Goal: Task Accomplishment & Management: Manage account settings

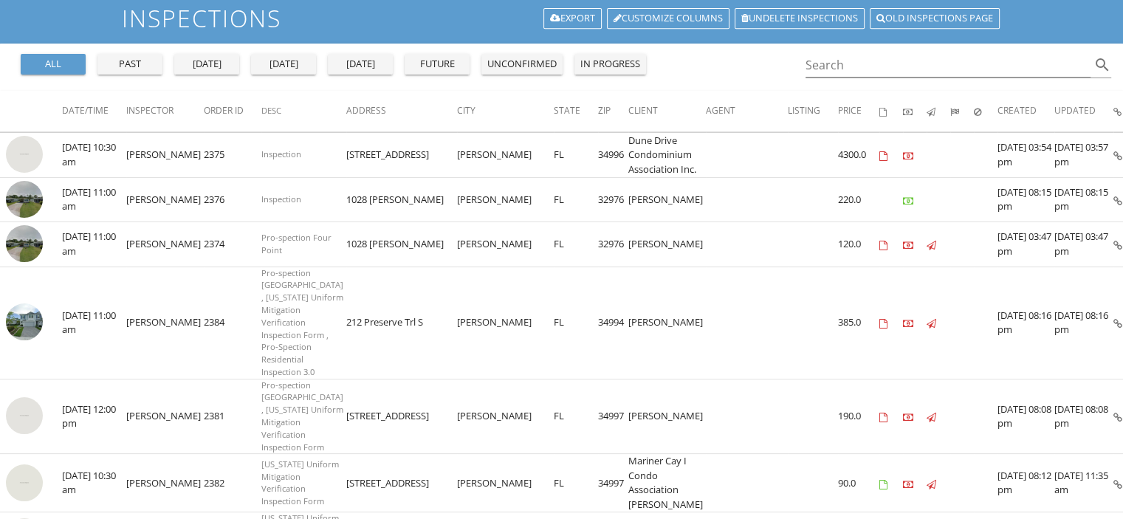
scroll to position [167, 0]
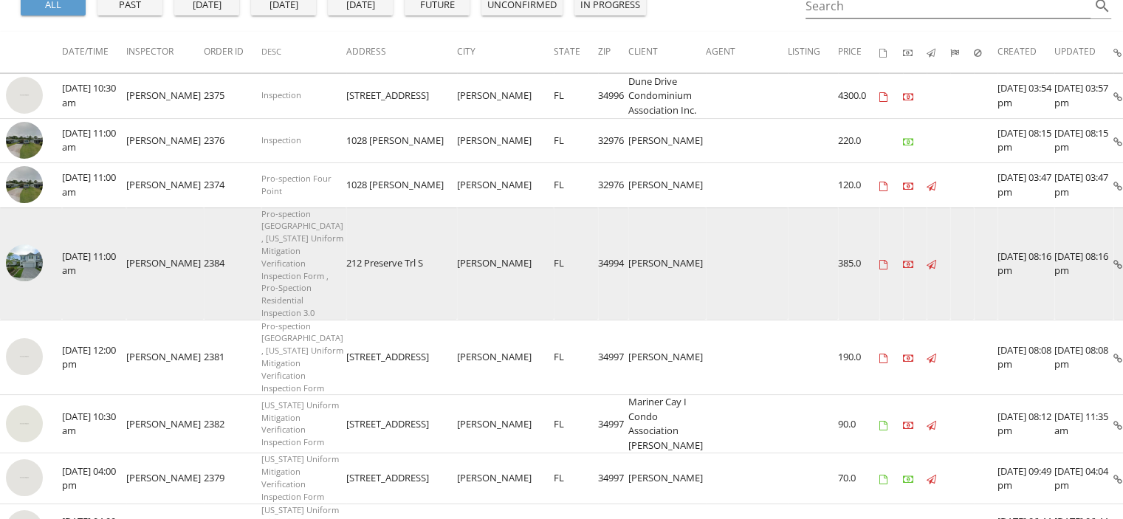
click at [36, 272] on img at bounding box center [24, 262] width 37 height 37
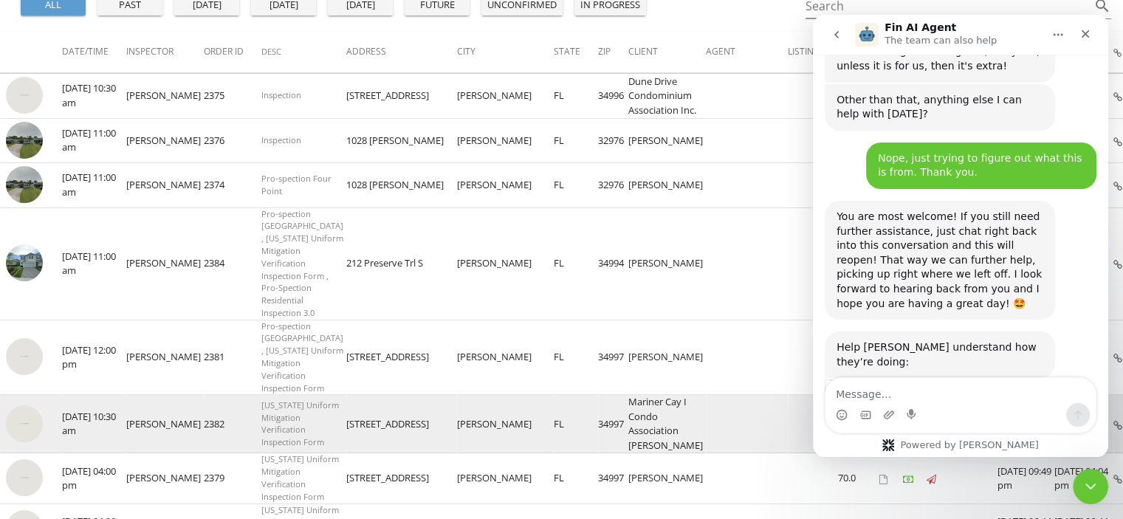
scroll to position [1, 0]
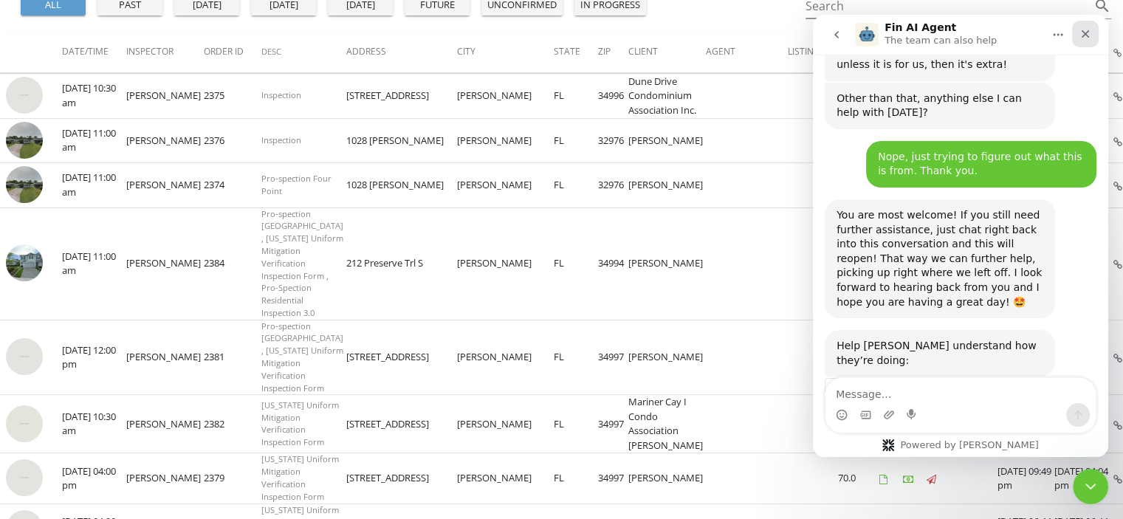
click at [1083, 34] on icon "Close" at bounding box center [1085, 34] width 12 height 12
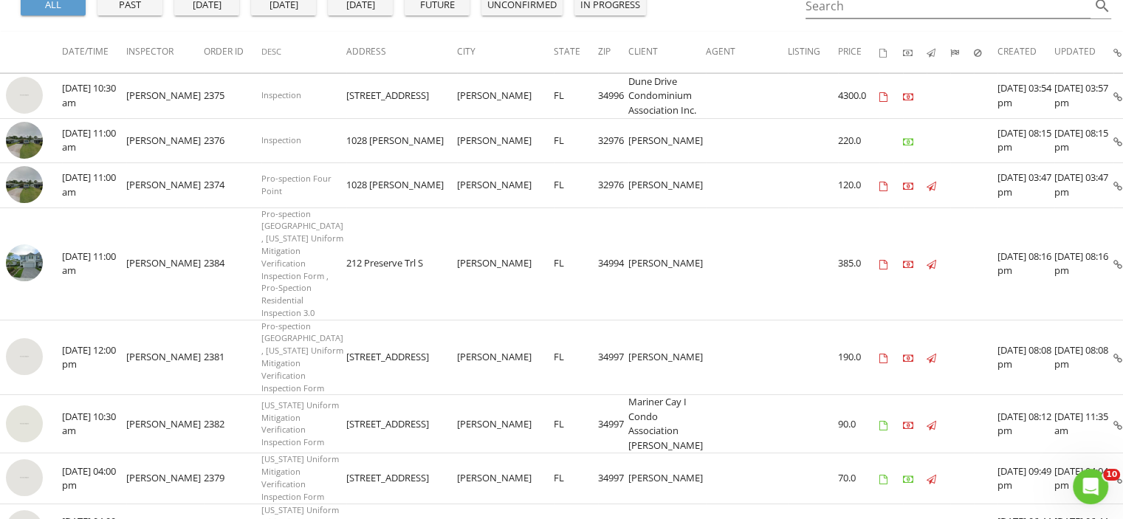
scroll to position [1402, 0]
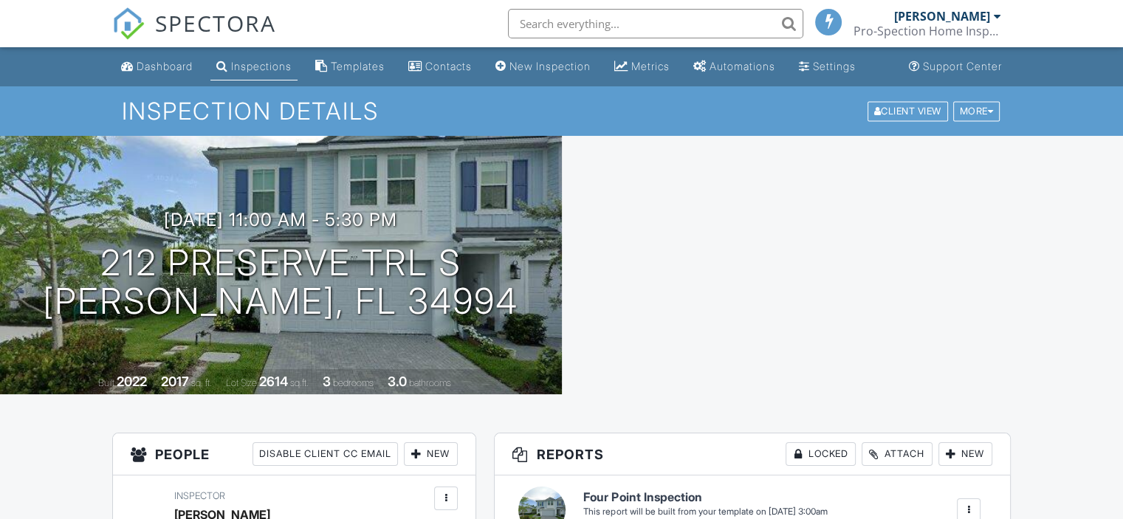
click at [966, 106] on div "More" at bounding box center [976, 111] width 47 height 20
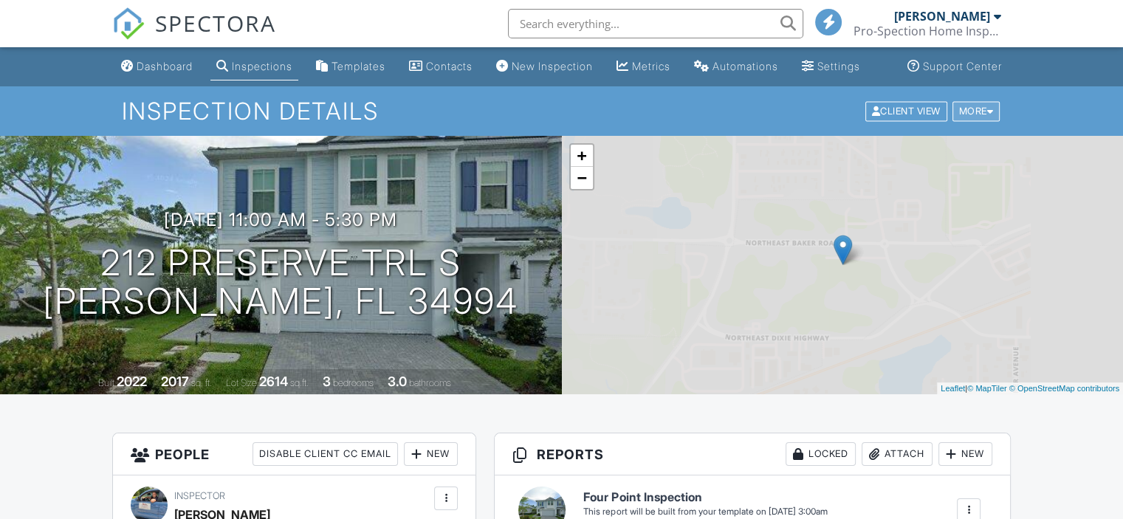
click at [980, 121] on div "More" at bounding box center [976, 111] width 48 height 20
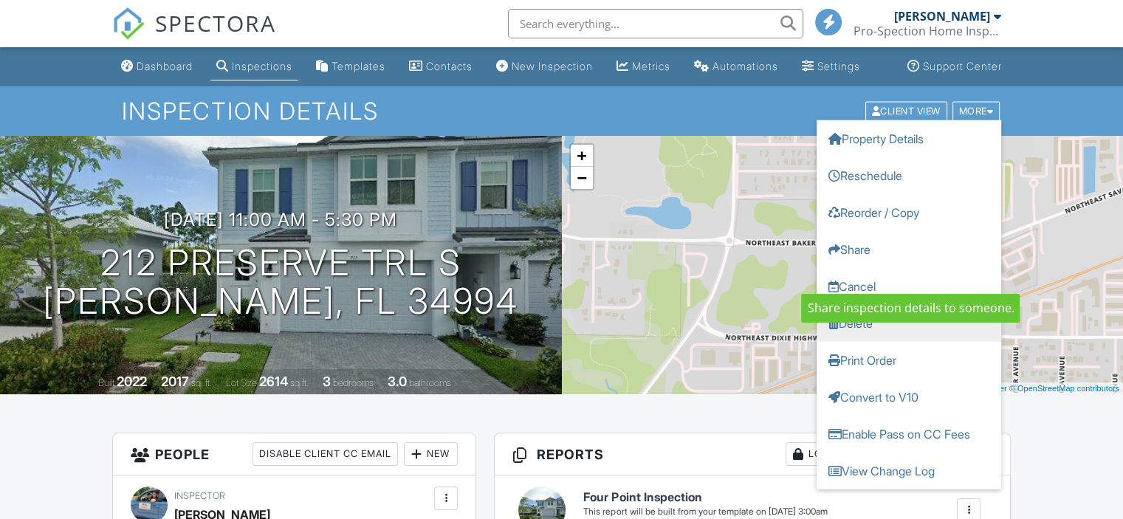
click at [848, 339] on link "Delete" at bounding box center [909, 322] width 185 height 37
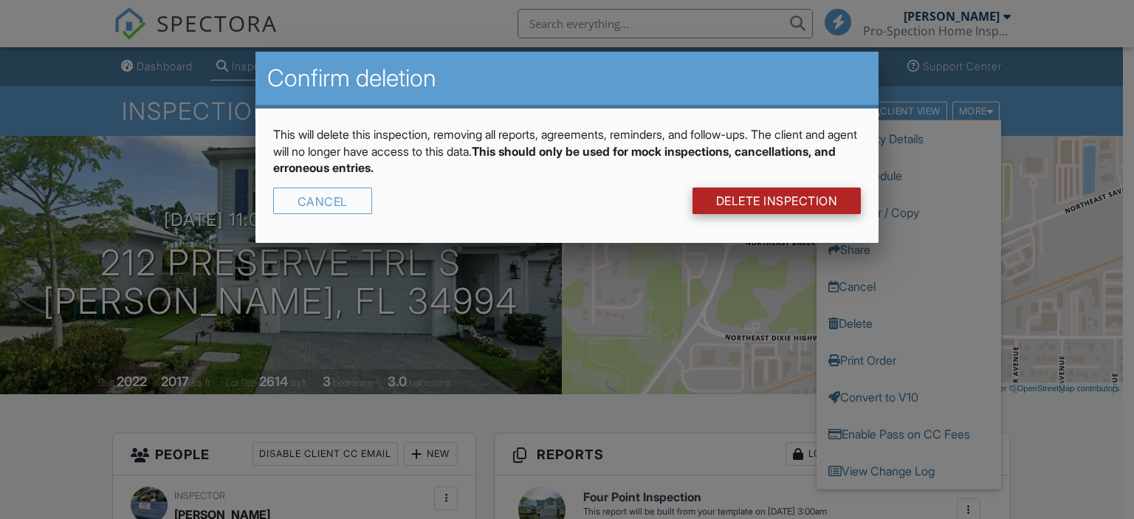
click at [777, 205] on link "DELETE Inspection" at bounding box center [777, 201] width 169 height 27
click at [0, 0] on div at bounding box center [0, 0] width 0 height 0
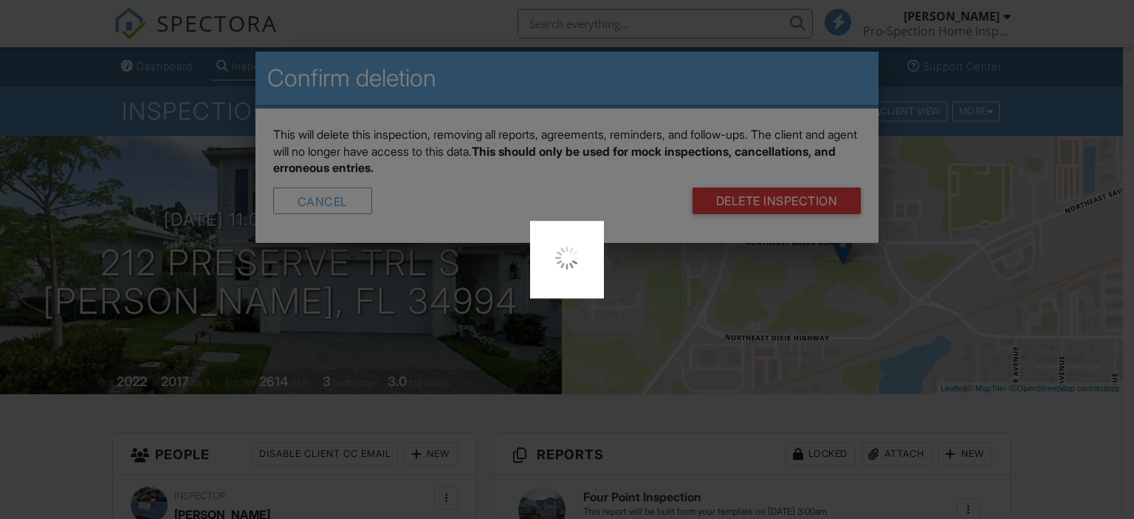
click at [763, 198] on div at bounding box center [567, 259] width 1134 height 519
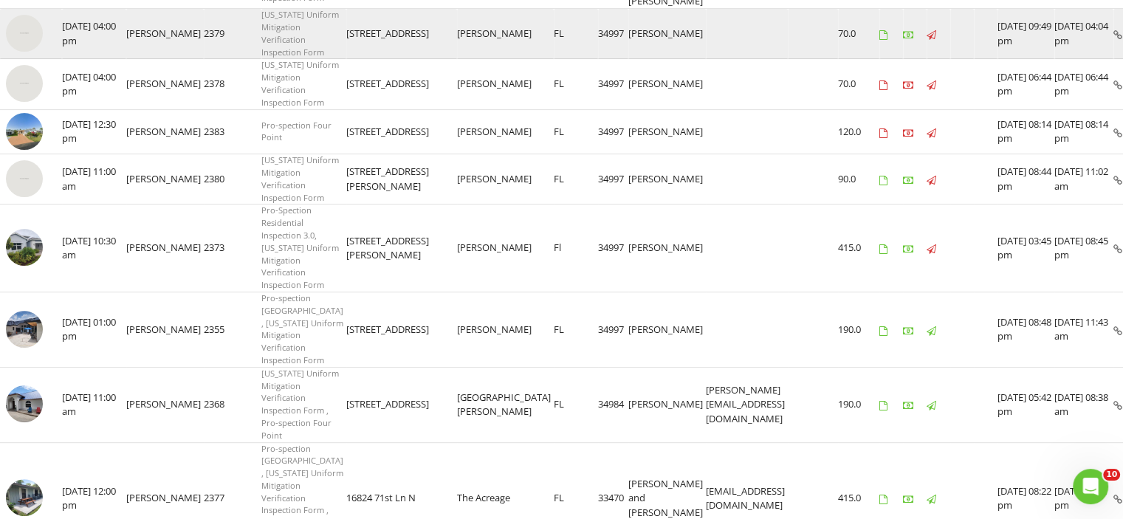
scroll to position [518, 0]
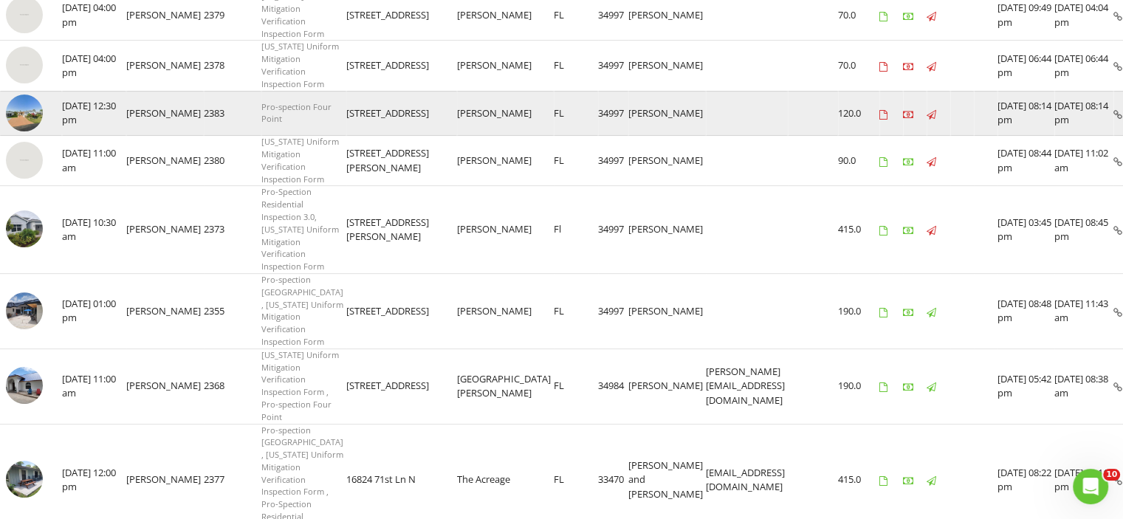
click at [24, 131] on img at bounding box center [24, 113] width 37 height 37
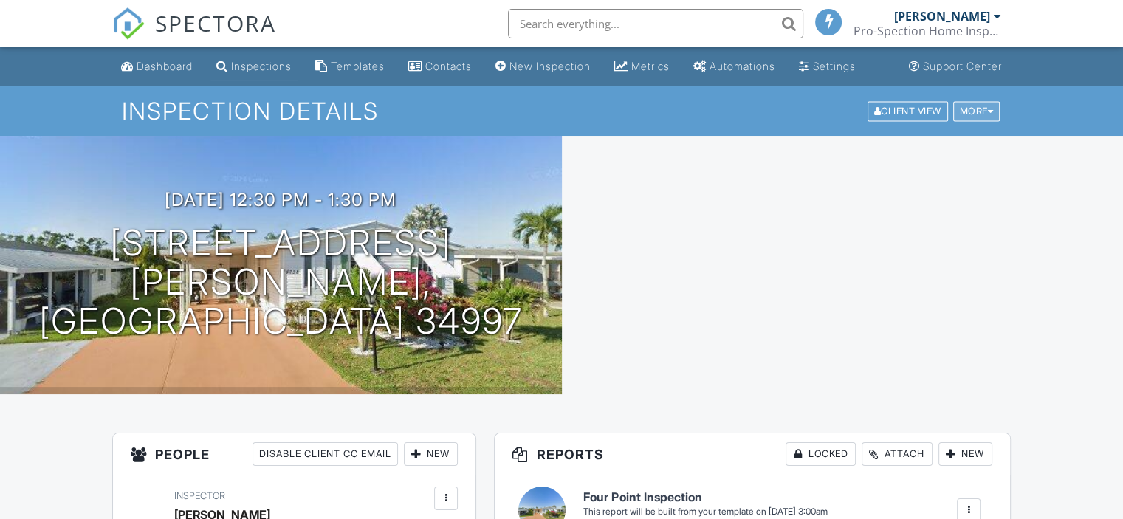
click at [977, 107] on div "More" at bounding box center [976, 111] width 47 height 20
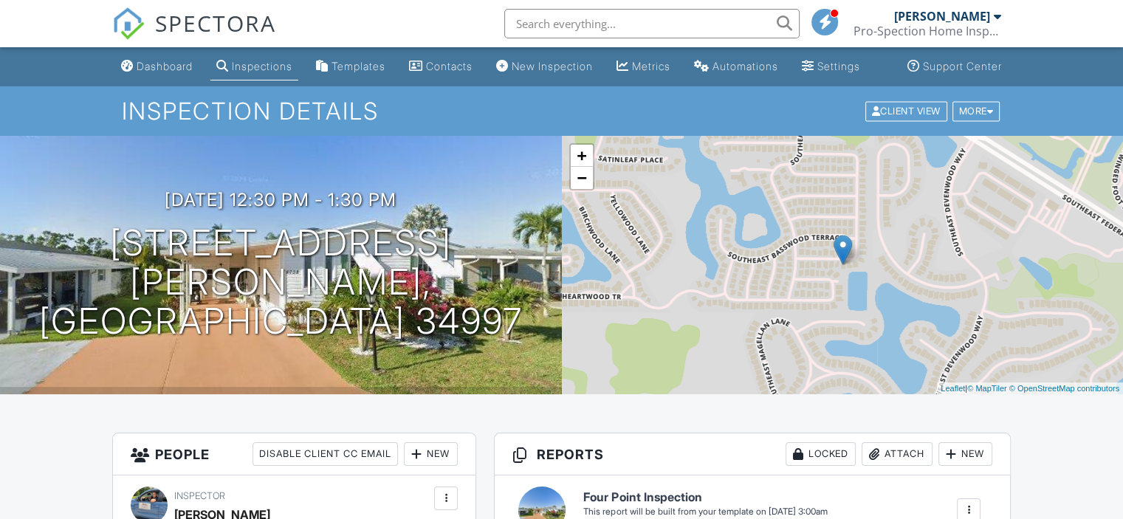
click at [966, 121] on div "More" at bounding box center [976, 111] width 48 height 20
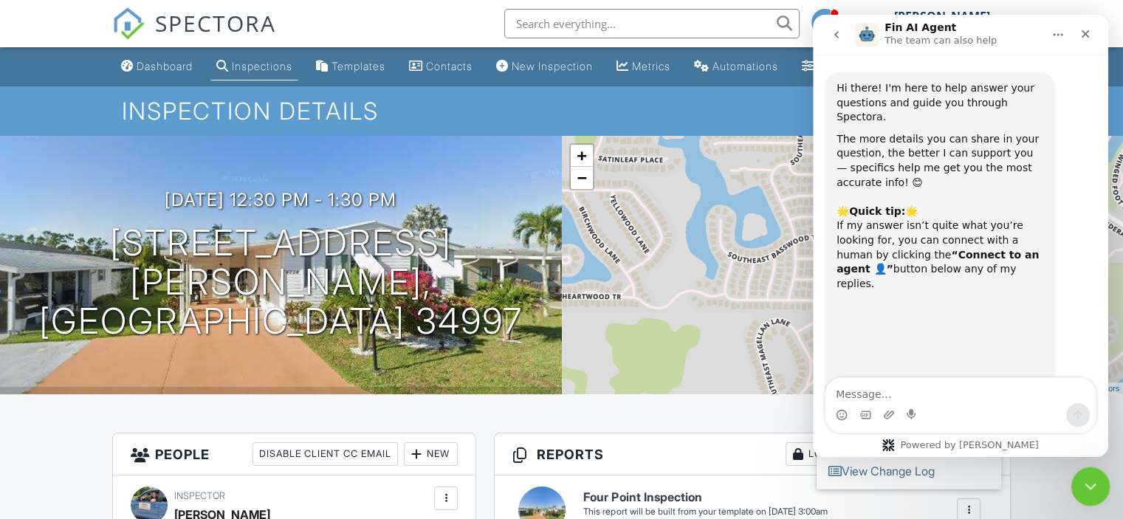
click at [1087, 491] on icon "Close Intercom Messenger" at bounding box center [1088, 484] width 18 height 18
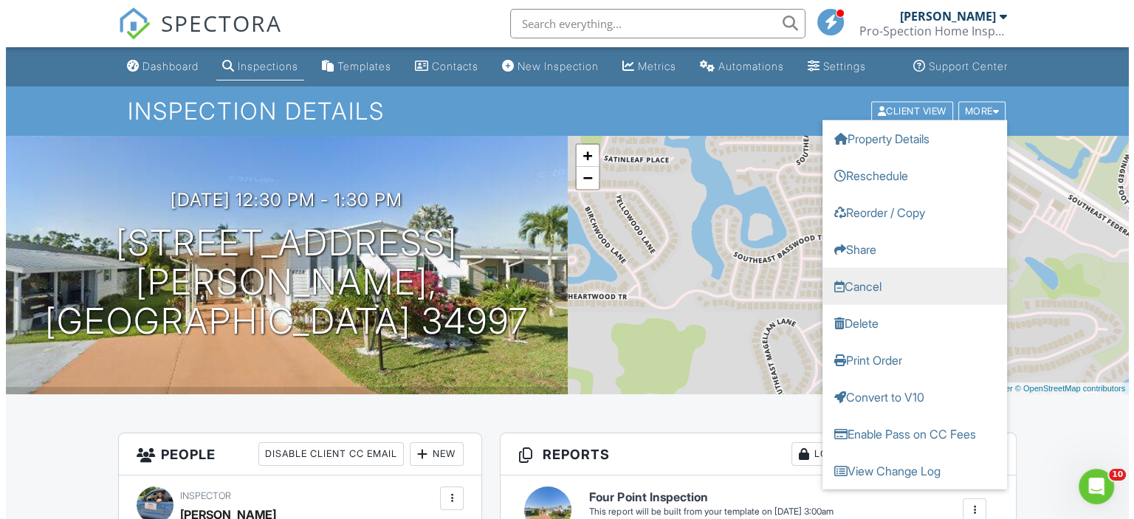
scroll to position [1402, 0]
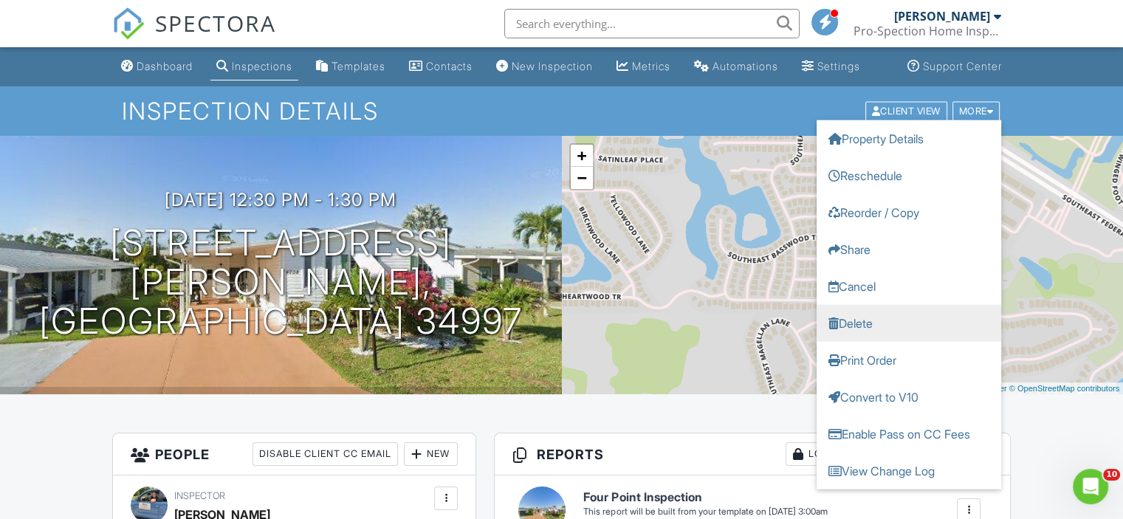
click at [865, 329] on link "Delete" at bounding box center [909, 322] width 185 height 37
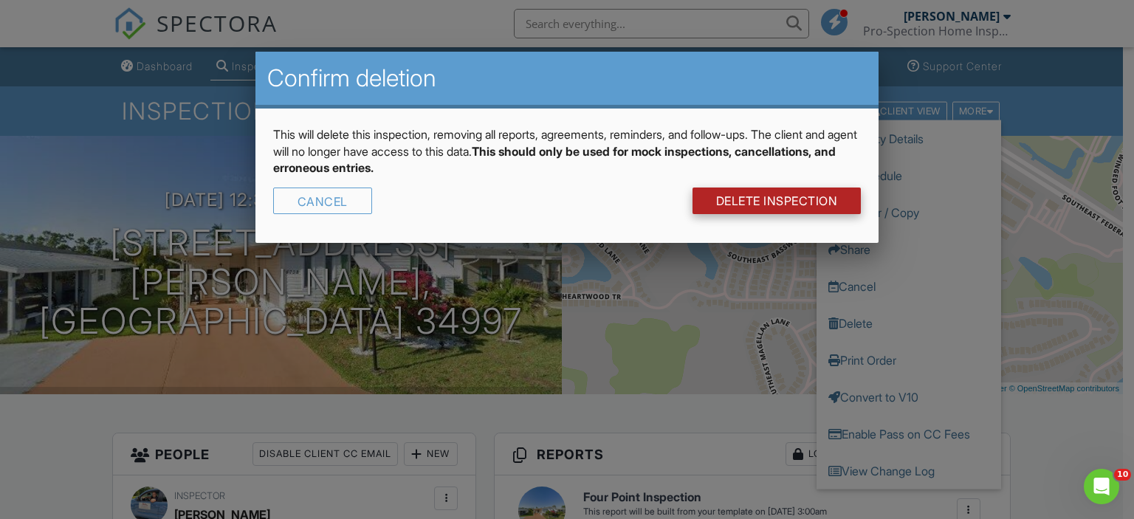
click at [774, 194] on link "DELETE Inspection" at bounding box center [777, 201] width 169 height 27
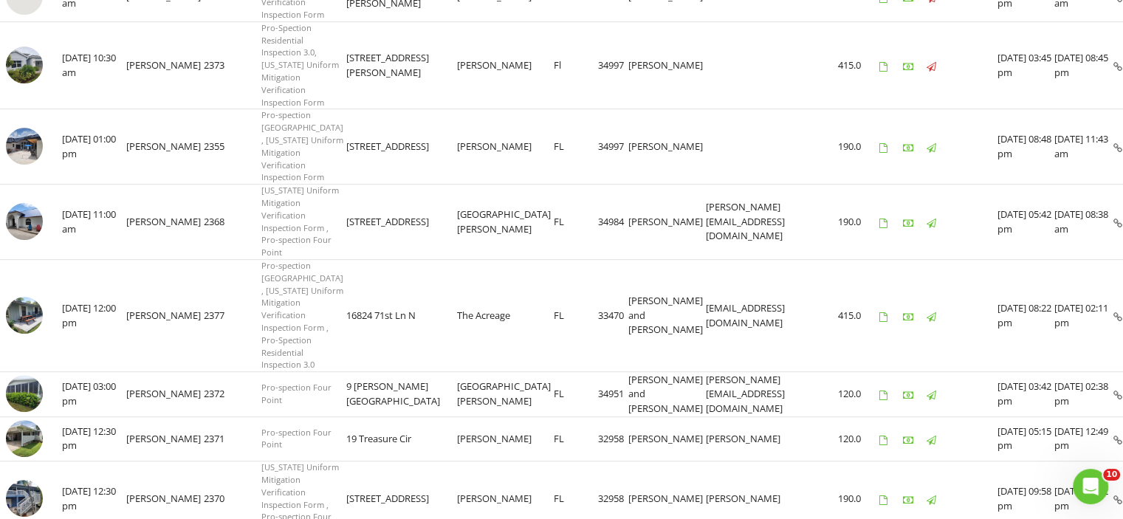
scroll to position [686, 0]
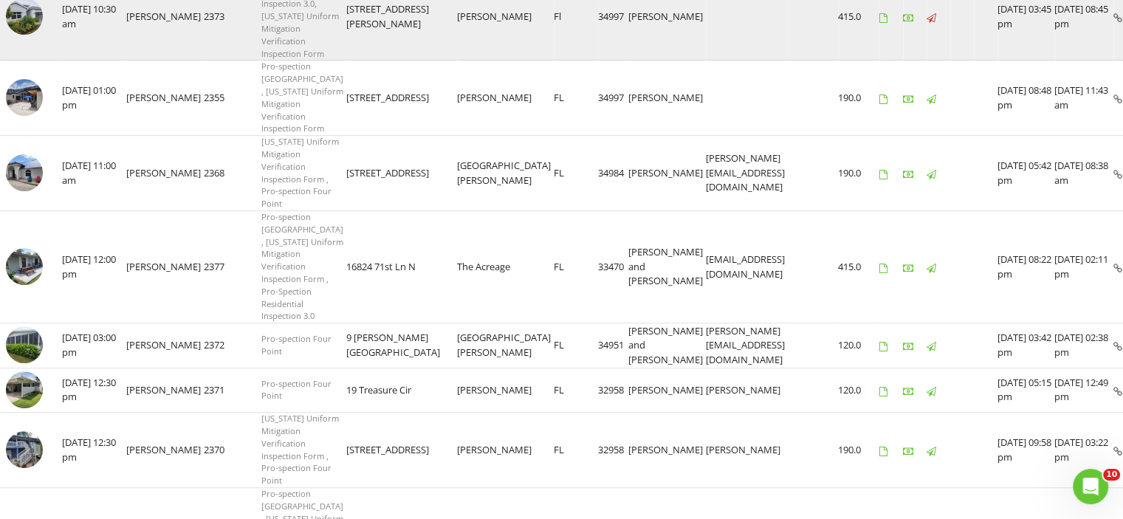
click at [24, 35] on img at bounding box center [24, 16] width 37 height 37
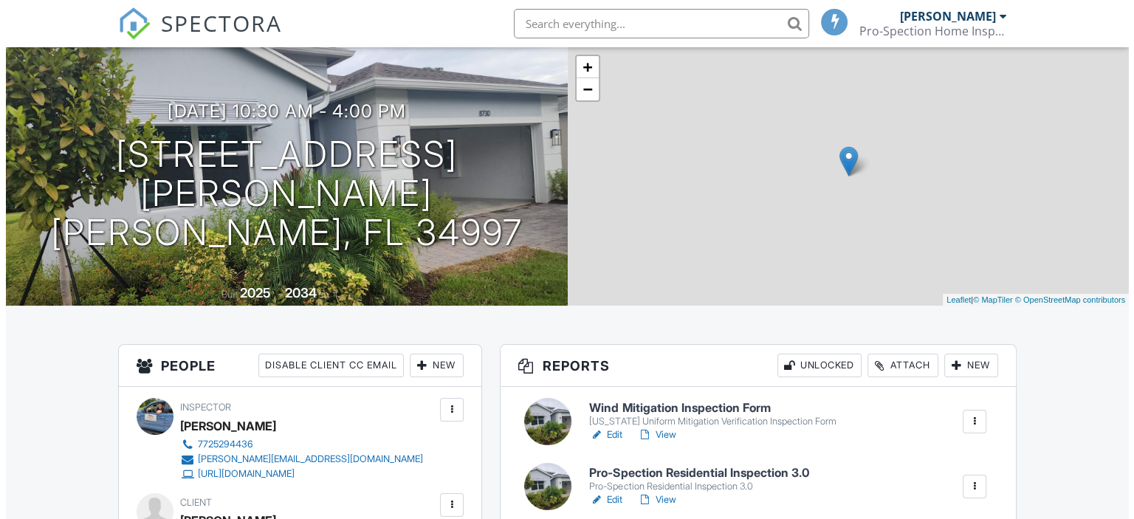
scroll to position [295, 0]
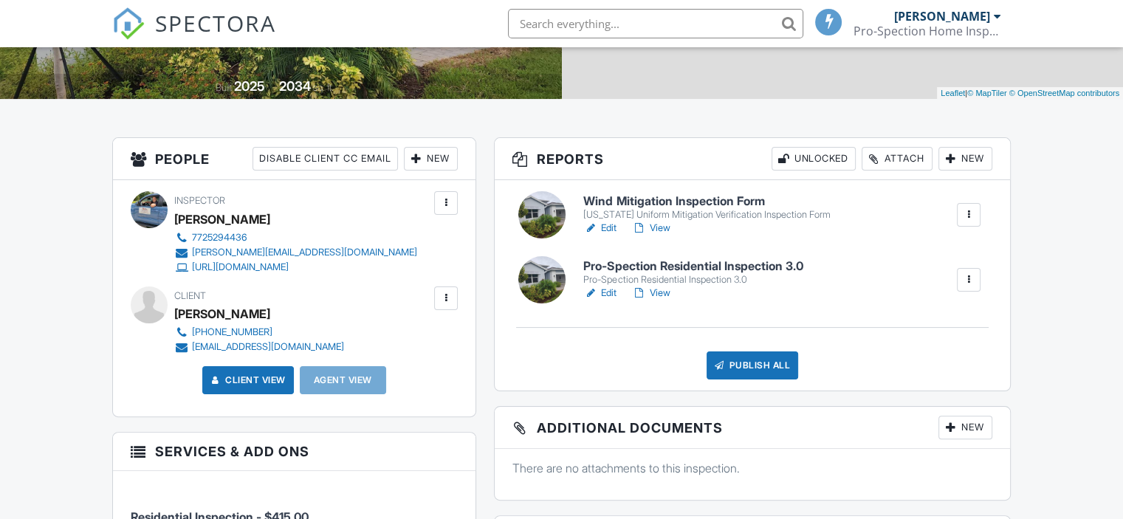
click at [437, 171] on div "New" at bounding box center [431, 159] width 54 height 24
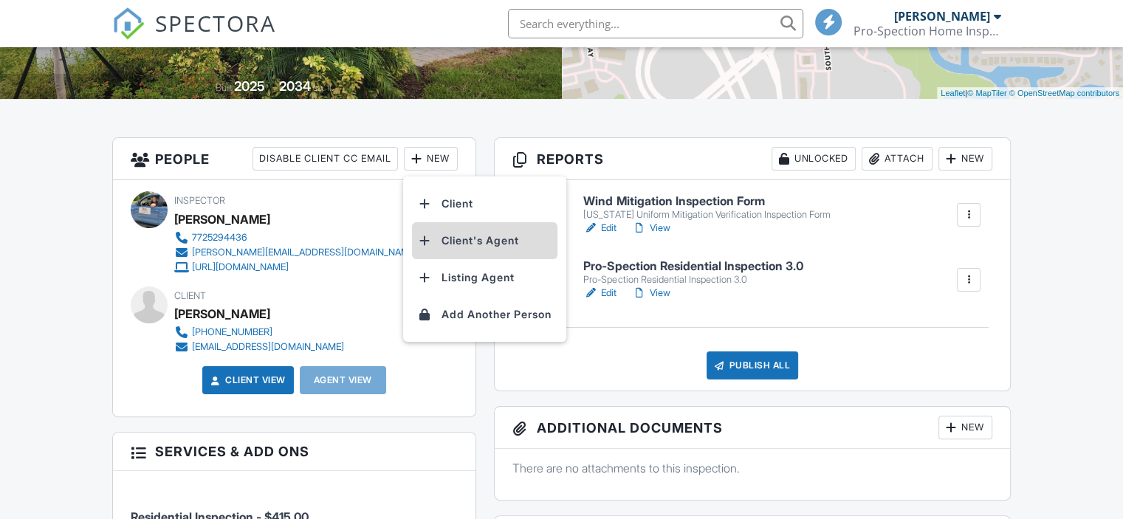
click at [444, 252] on li "Client's Agent" at bounding box center [484, 240] width 145 height 37
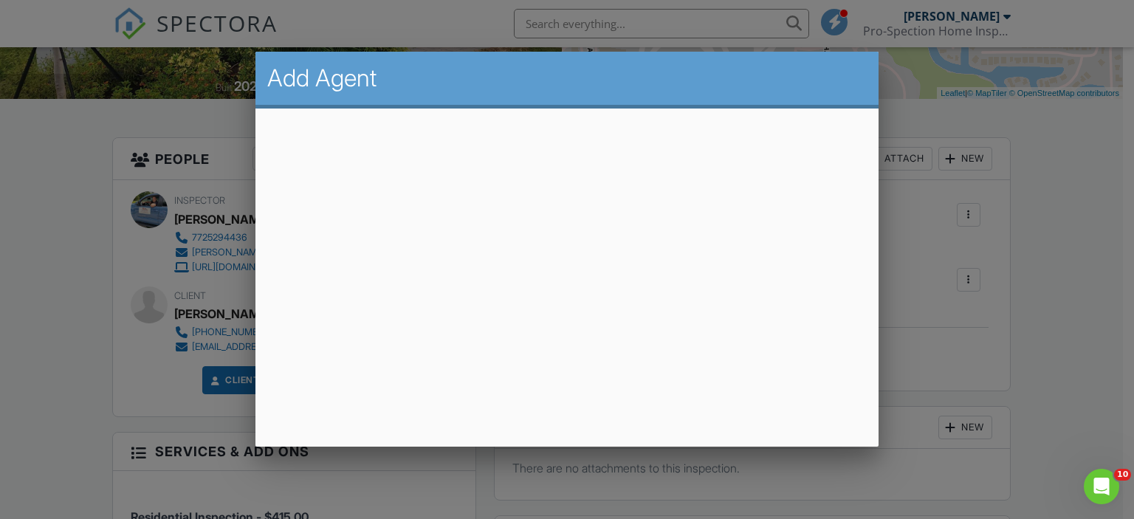
scroll to position [0, 0]
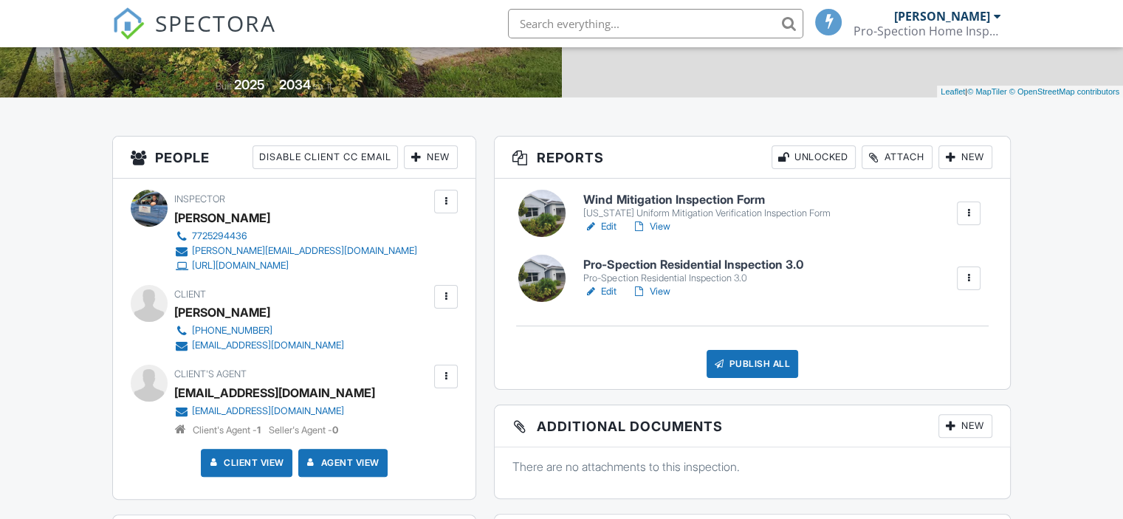
scroll to position [297, 0]
click at [605, 299] on link "Edit" at bounding box center [599, 291] width 33 height 15
click at [605, 304] on div at bounding box center [561, 259] width 1123 height 519
